Goal: Task Accomplishment & Management: Manage account settings

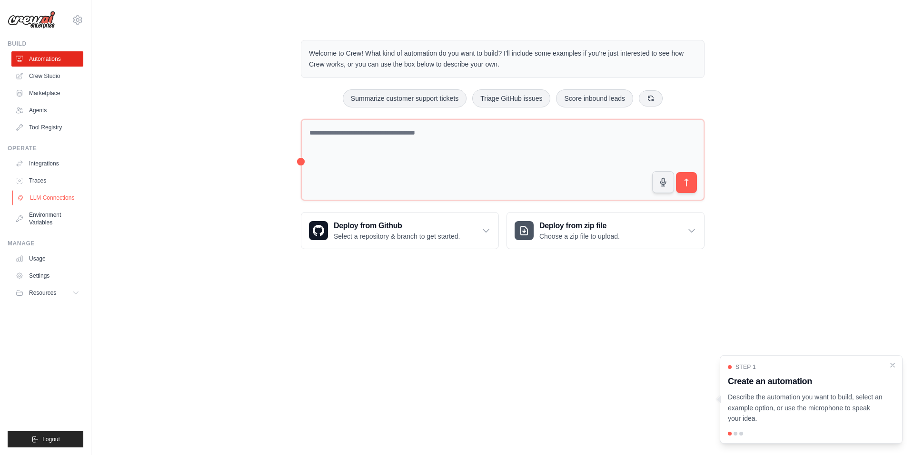
click at [52, 198] on link "LLM Connections" at bounding box center [48, 197] width 72 height 15
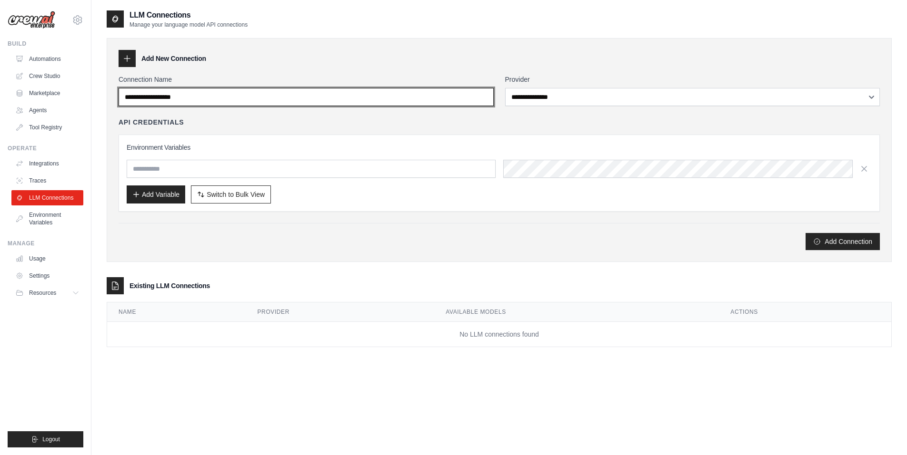
click at [172, 95] on input "Connection Name" at bounding box center [306, 97] width 375 height 18
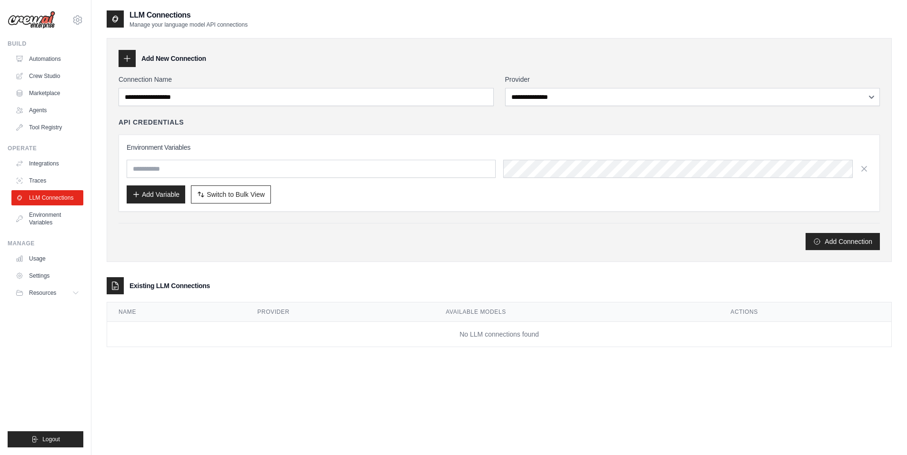
click at [531, 88] on div "**********" at bounding box center [692, 90] width 375 height 31
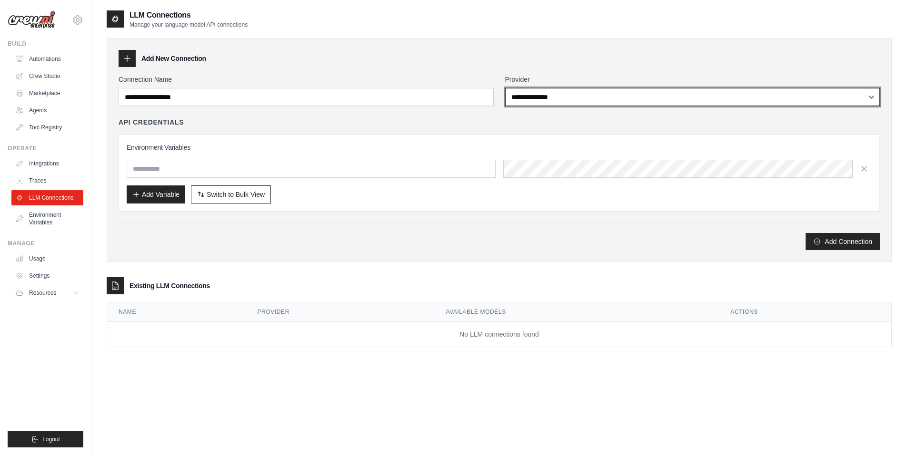
click at [531, 93] on select "**********" at bounding box center [692, 97] width 375 height 18
select select "****"
click at [505, 88] on select "**********" at bounding box center [692, 97] width 375 height 18
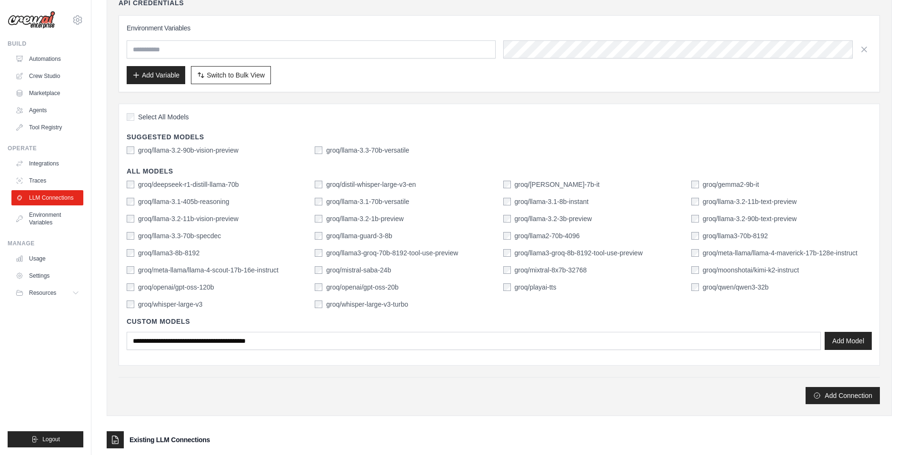
scroll to position [143, 0]
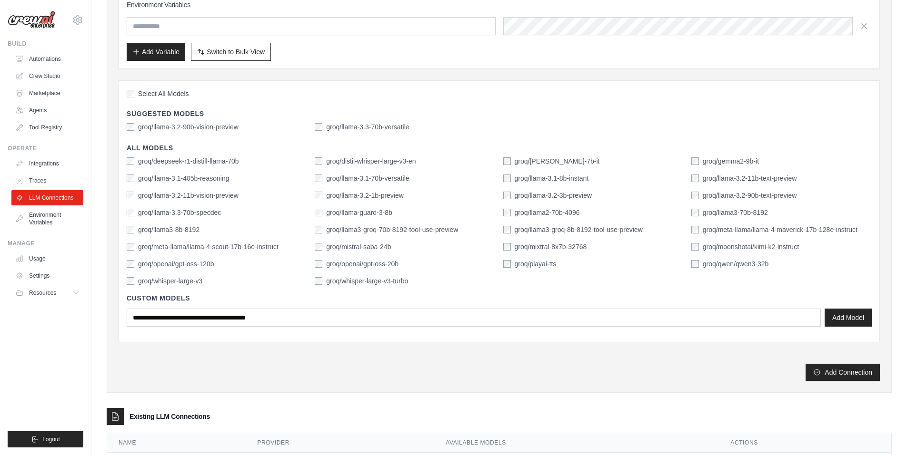
click at [387, 267] on label "groq/openai/gpt-oss-20b" at bounding box center [362, 264] width 72 height 10
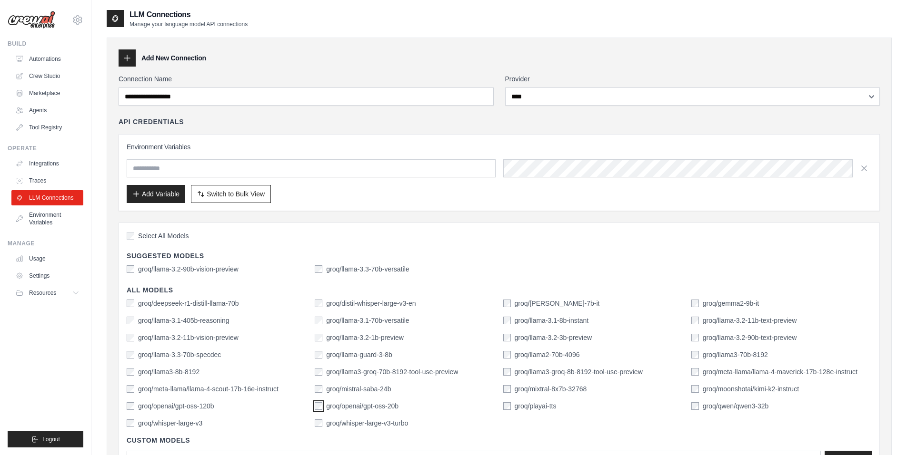
scroll to position [0, 0]
click at [248, 201] on button "Switch to Bulk View Switch to Table View" at bounding box center [231, 194] width 80 height 18
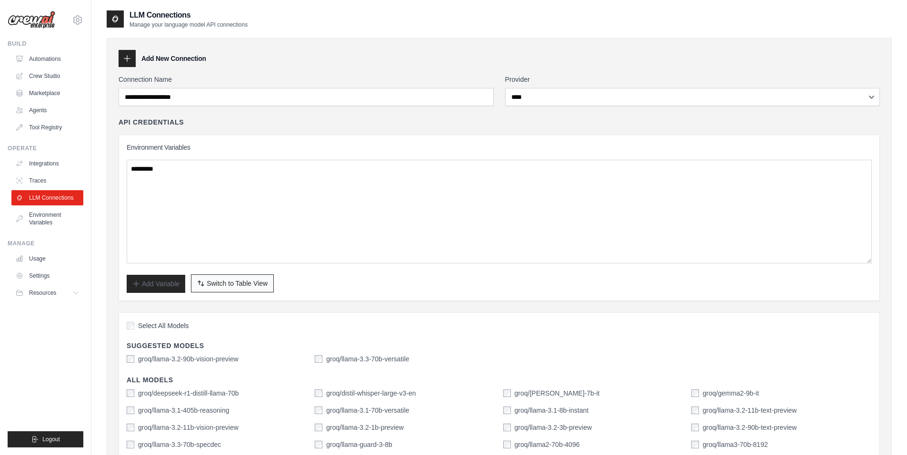
click at [250, 285] on span "Switch to Table View" at bounding box center [237, 284] width 61 height 10
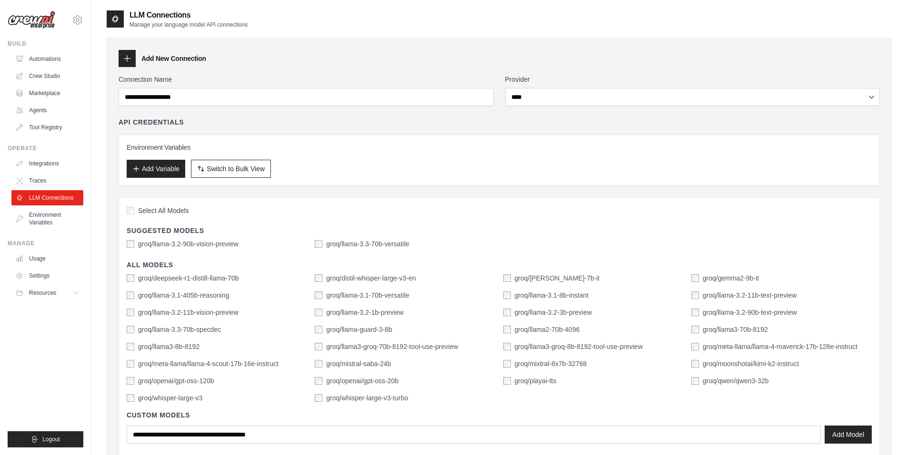
click at [176, 140] on div "Environment Variables Add Variable Switch to Bulk View Switch to Table View" at bounding box center [499, 160] width 761 height 51
click at [153, 172] on button "Add Variable" at bounding box center [156, 168] width 59 height 18
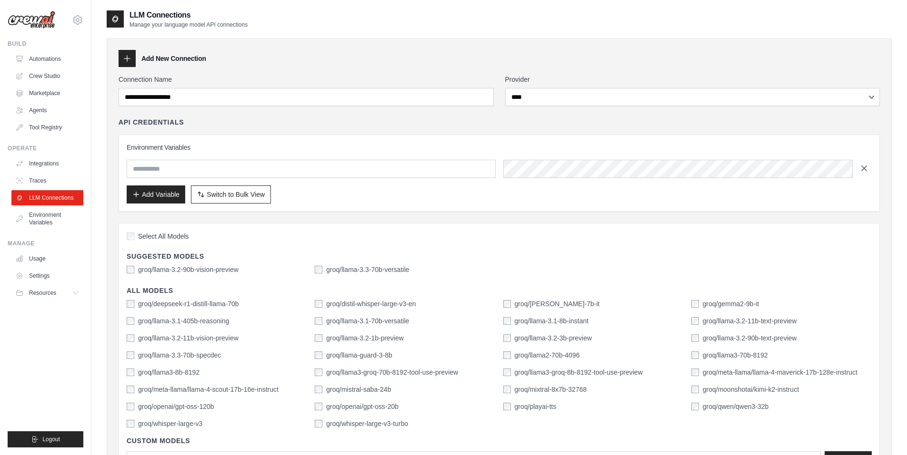
click at [862, 167] on icon "button" at bounding box center [863, 168] width 5 height 5
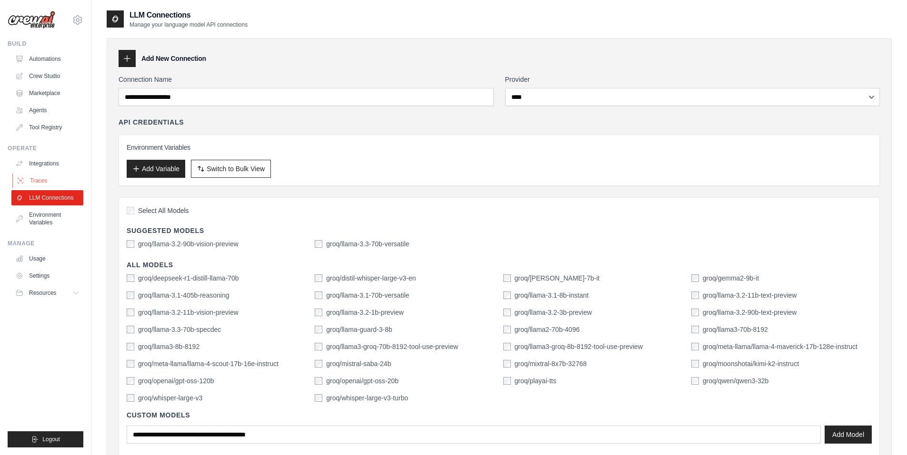
click at [47, 178] on link "Traces" at bounding box center [48, 180] width 72 height 15
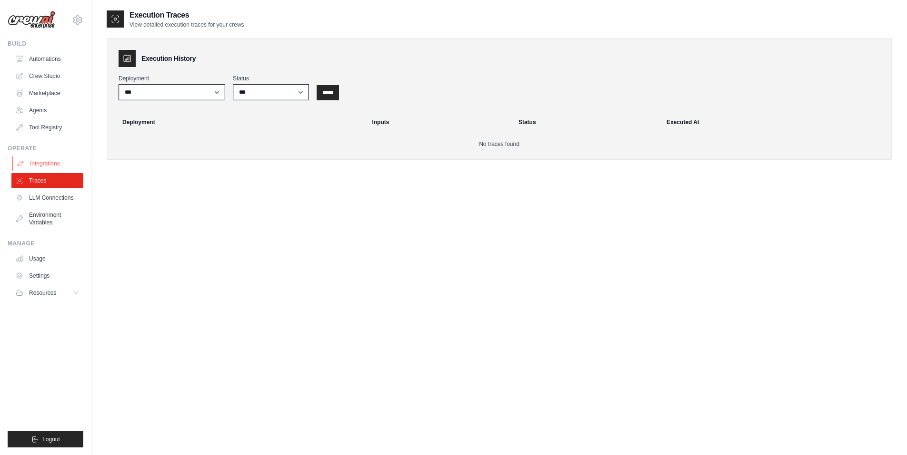
click at [49, 167] on link "Integrations" at bounding box center [48, 163] width 72 height 15
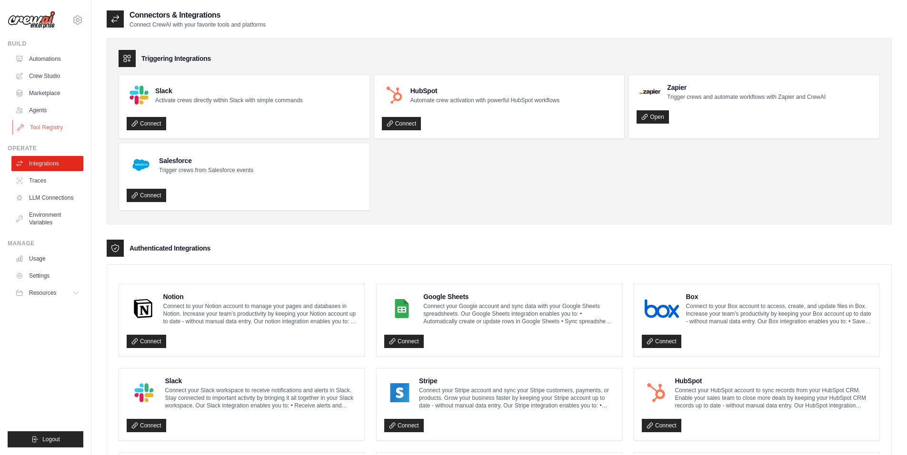
click at [40, 125] on link "Tool Registry" at bounding box center [48, 127] width 72 height 15
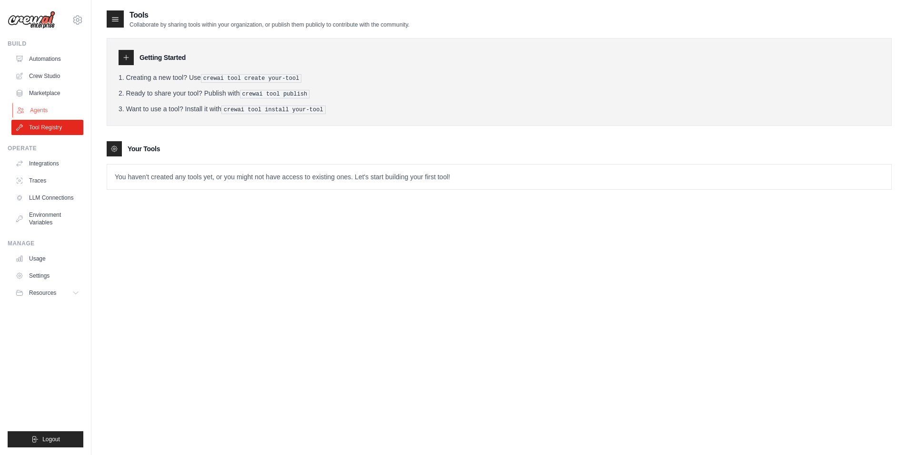
click at [48, 111] on link "Agents" at bounding box center [48, 110] width 72 height 15
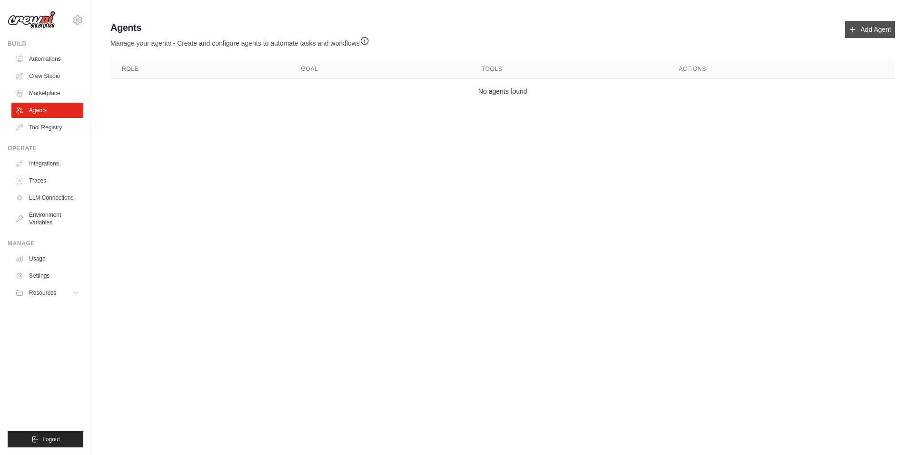
click at [848, 30] on link "Add Agent" at bounding box center [870, 29] width 50 height 17
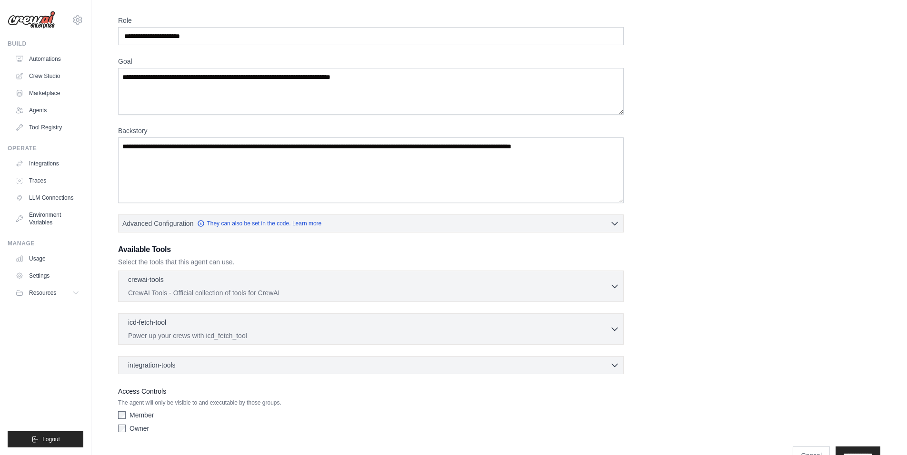
scroll to position [55, 0]
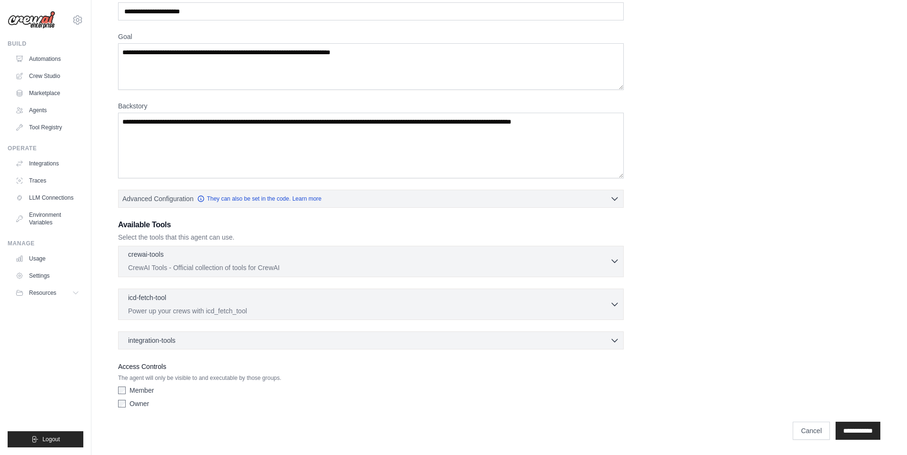
click at [607, 262] on div "crewai-tools 0 selected CrewAI Tools - Official collection of tools for CrewAI" at bounding box center [369, 261] width 482 height 23
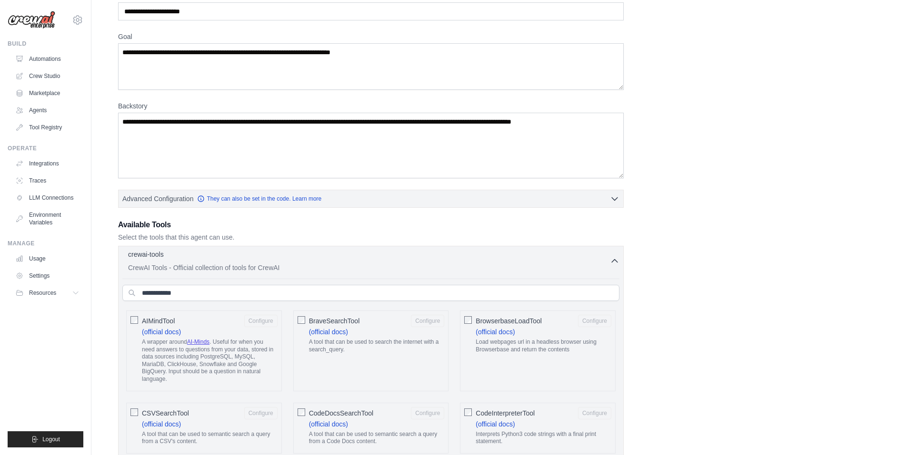
click at [607, 262] on div "crewai-tools 0 selected CrewAI Tools - Official collection of tools for CrewAI" at bounding box center [369, 261] width 482 height 23
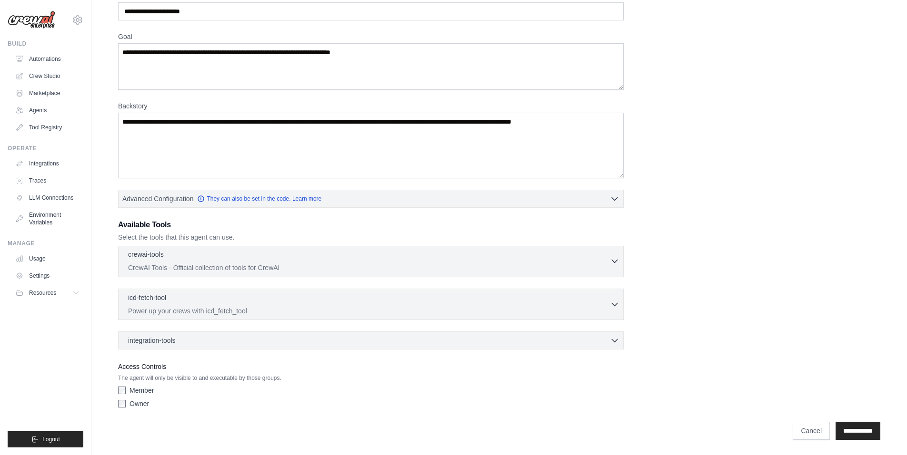
click at [607, 262] on div "crewai-tools 0 selected CrewAI Tools - Official collection of tools for CrewAI" at bounding box center [369, 261] width 482 height 23
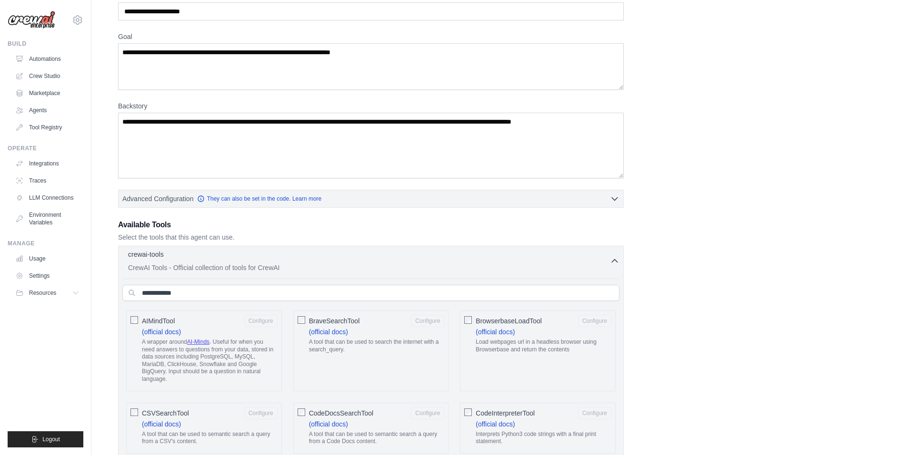
click at [607, 262] on div "crewai-tools 0 selected CrewAI Tools - Official collection of tools for CrewAI" at bounding box center [369, 261] width 482 height 23
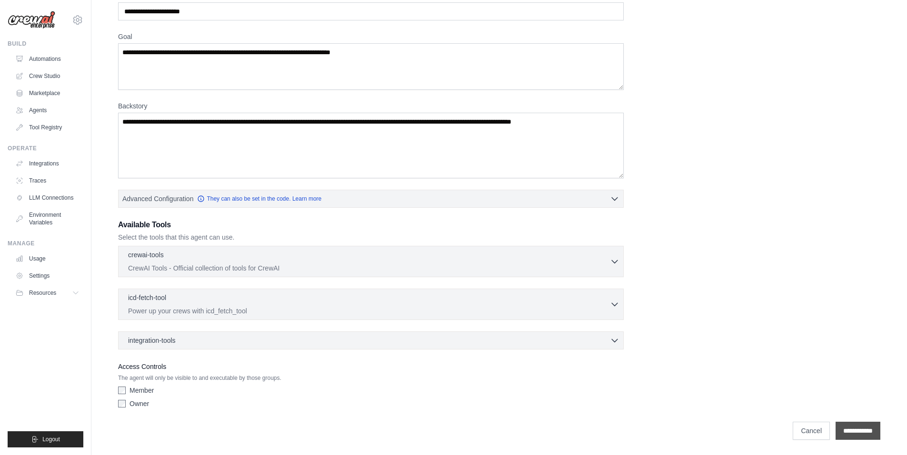
click at [855, 427] on input "**********" at bounding box center [857, 431] width 45 height 18
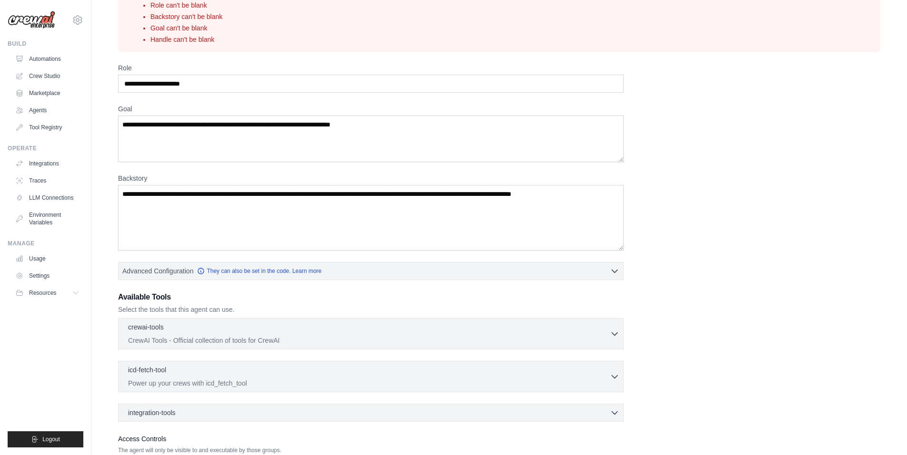
scroll to position [0, 0]
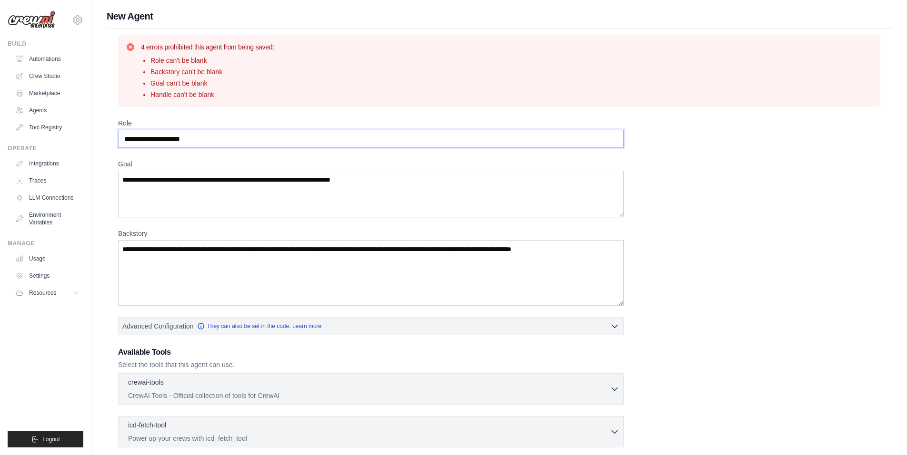
click at [486, 138] on input "Role" at bounding box center [370, 139] width 505 height 18
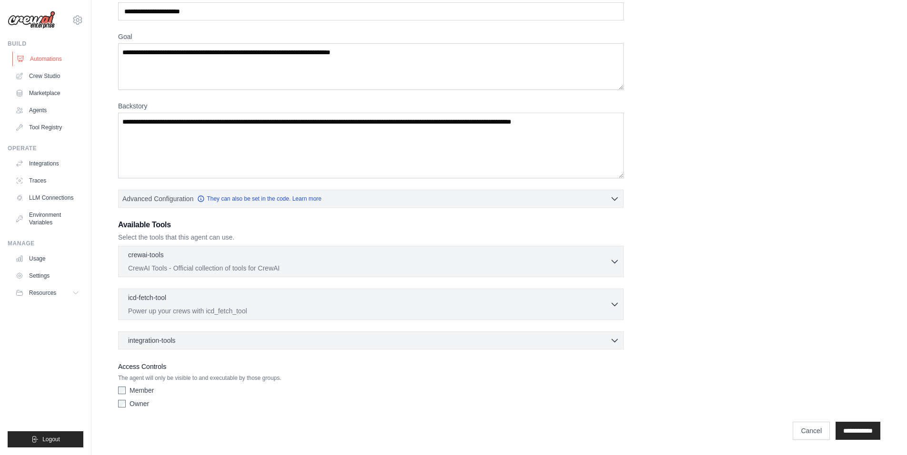
click at [65, 56] on link "Automations" at bounding box center [48, 58] width 72 height 15
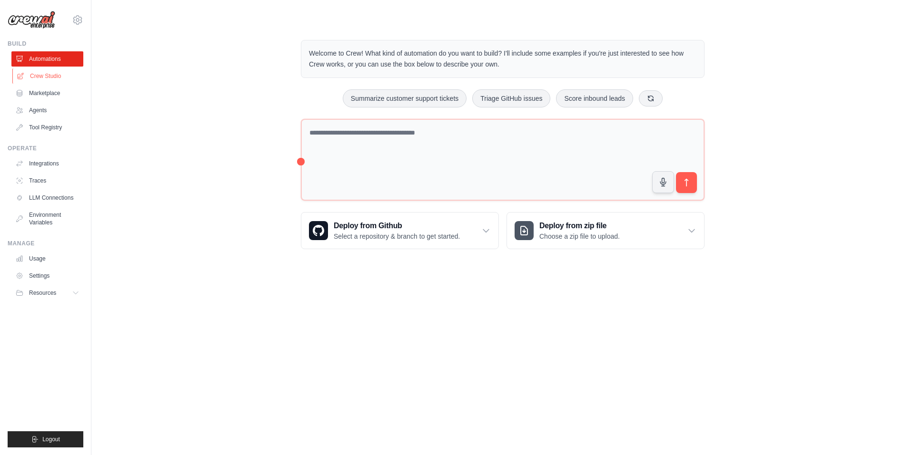
click at [39, 69] on link "Crew Studio" at bounding box center [48, 76] width 72 height 15
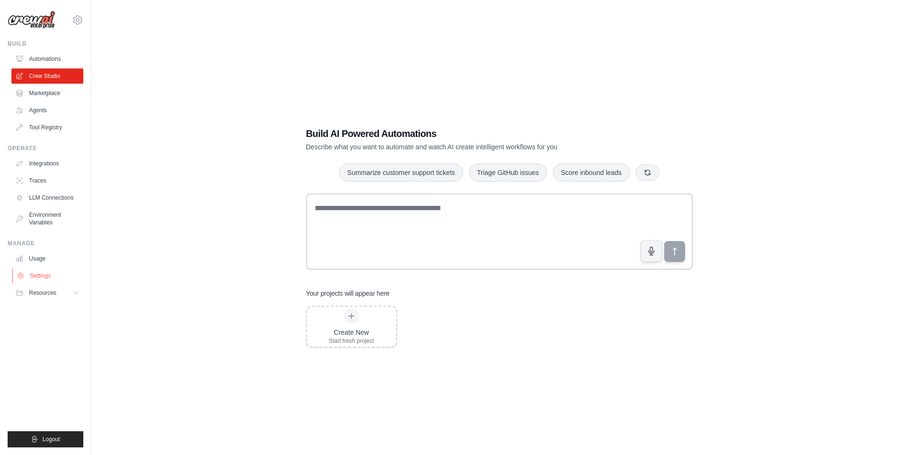
click at [56, 274] on link "Settings" at bounding box center [48, 275] width 72 height 15
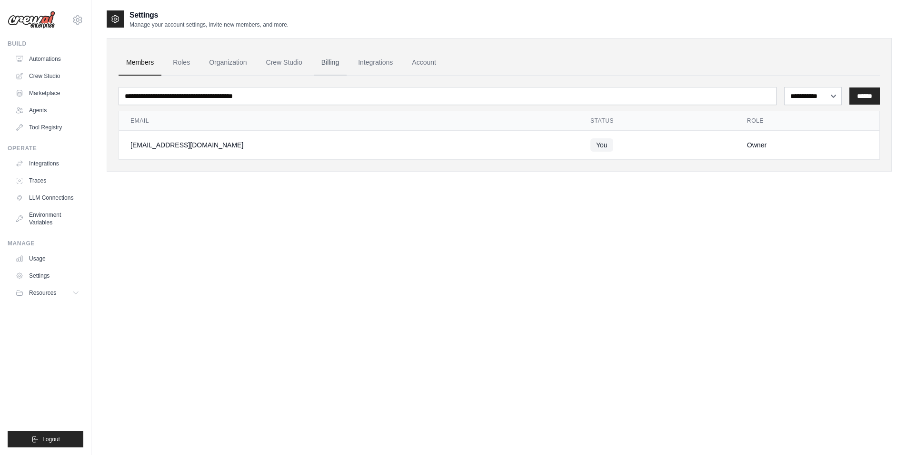
click at [328, 64] on link "Billing" at bounding box center [330, 63] width 33 height 26
